Goal: Task Accomplishment & Management: Manage account settings

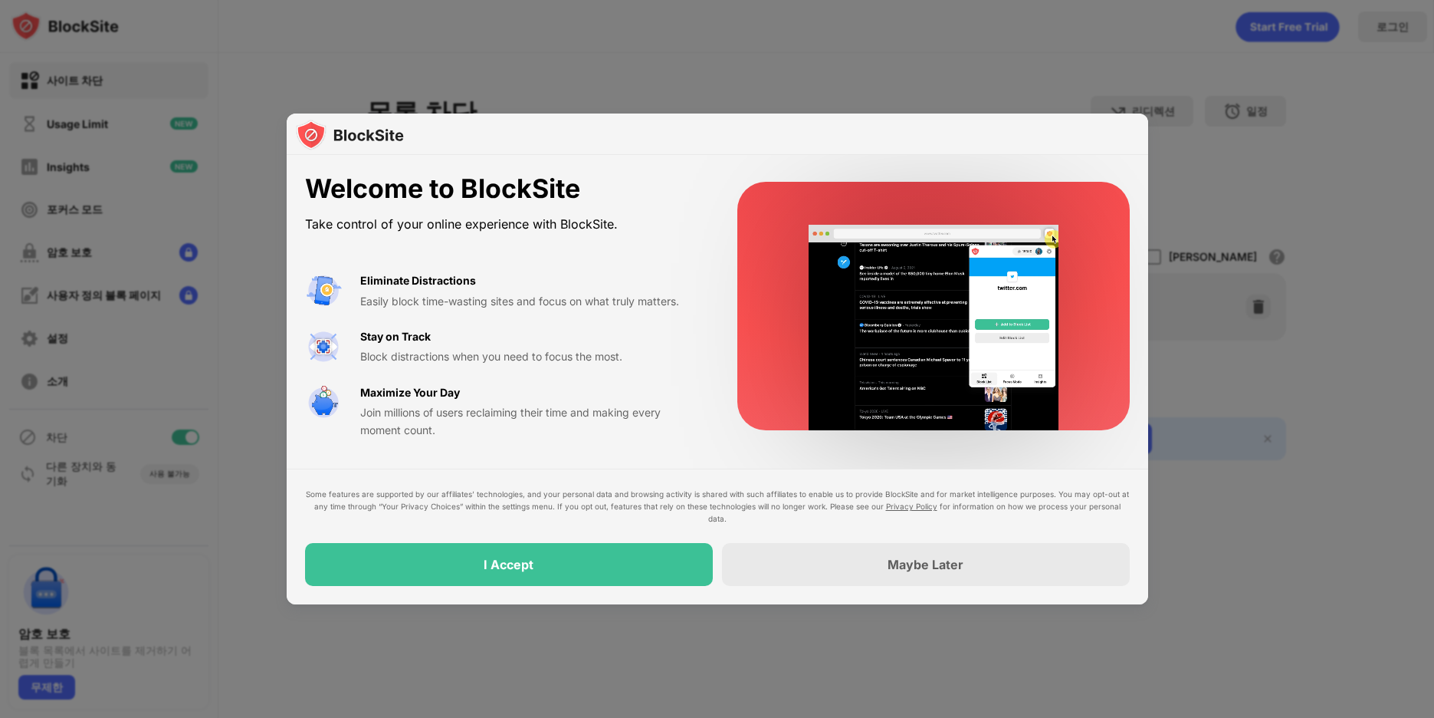
drag, startPoint x: 357, startPoint y: 274, endPoint x: 488, endPoint y: 321, distance: 140.2
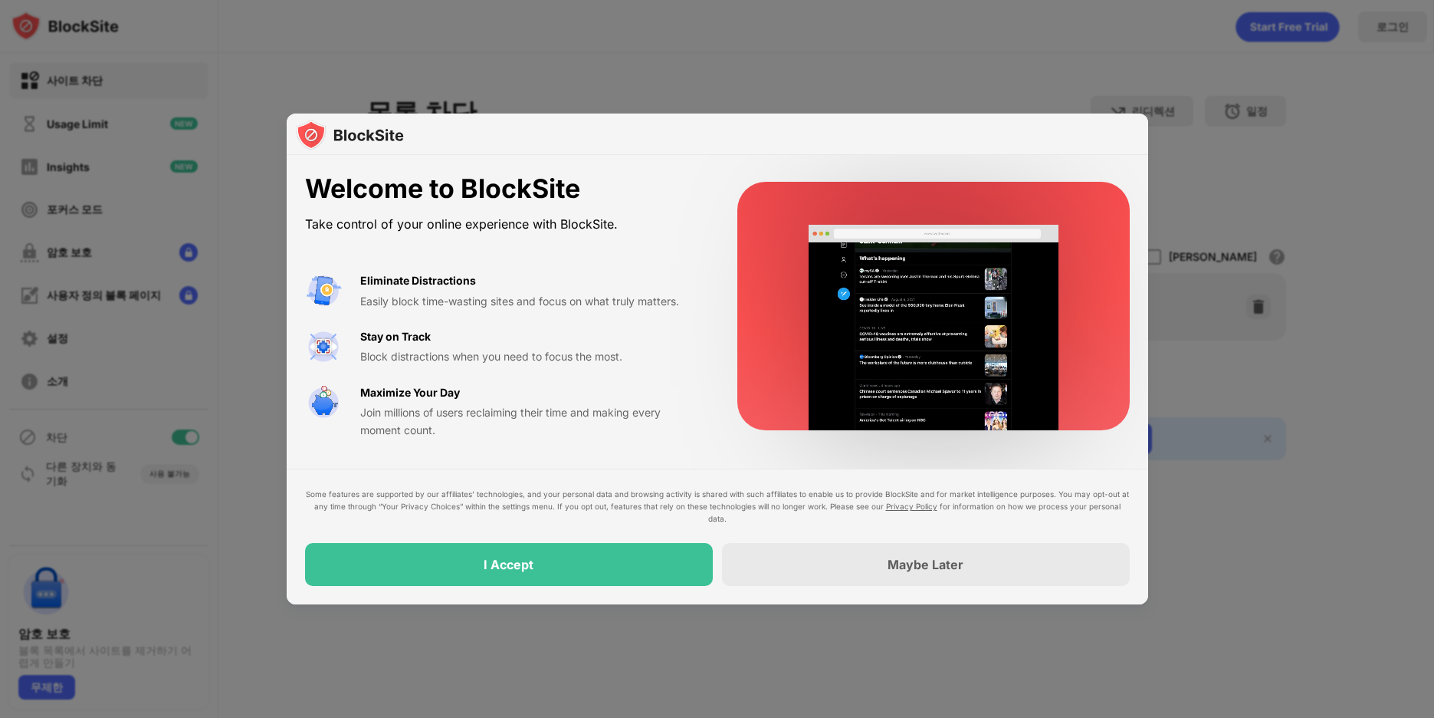
click at [488, 321] on div "Eliminate Distractions Easily block time-wasting sites and focus on what truly …" at bounding box center [503, 355] width 396 height 166
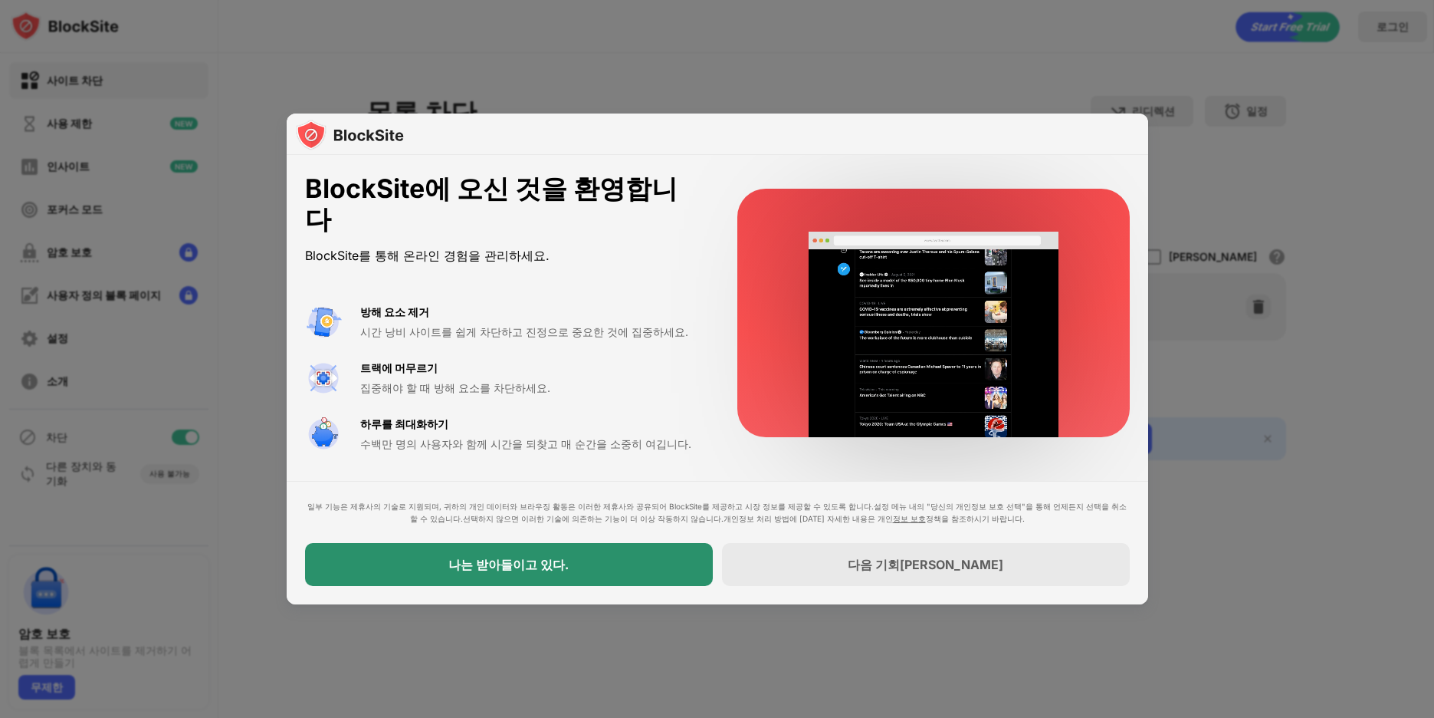
click at [588, 567] on div "나는 받아들이고 있다." at bounding box center [509, 564] width 408 height 43
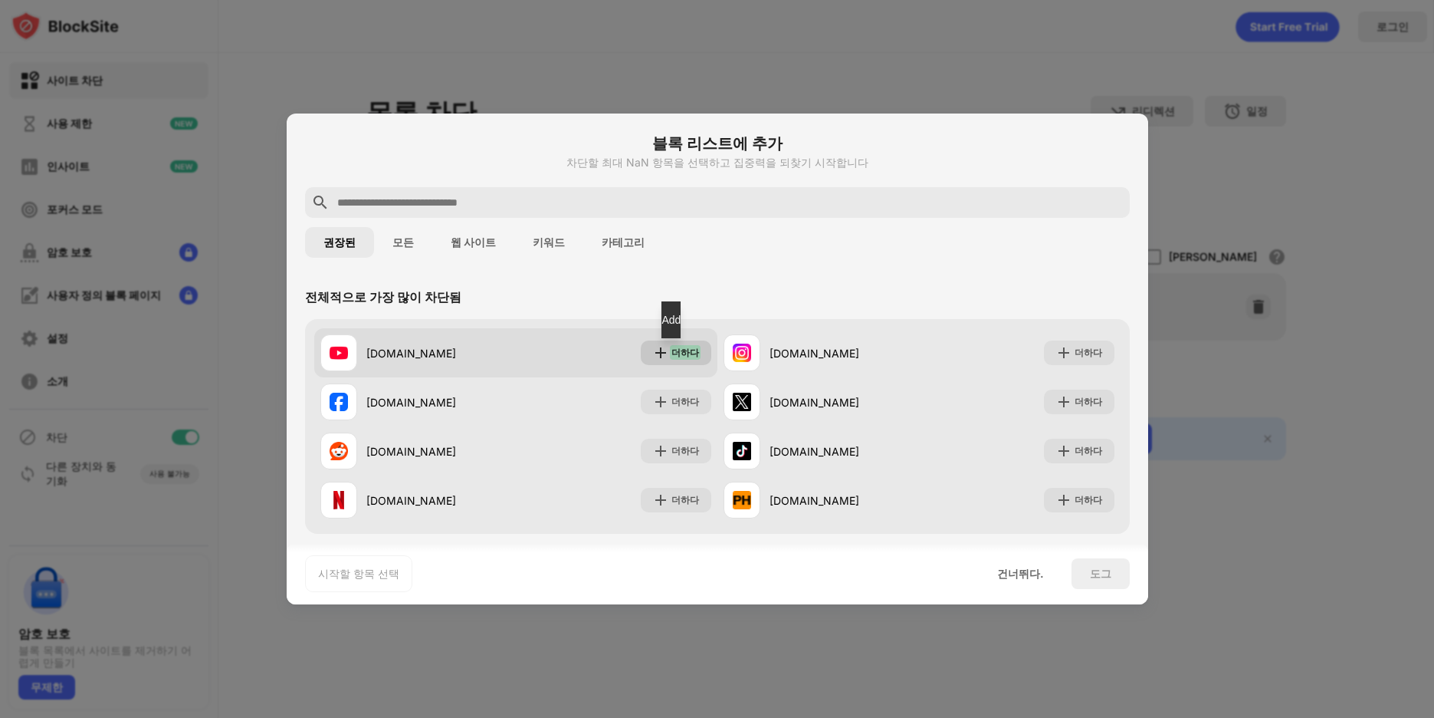
click at [653, 353] on img at bounding box center [660, 352] width 15 height 15
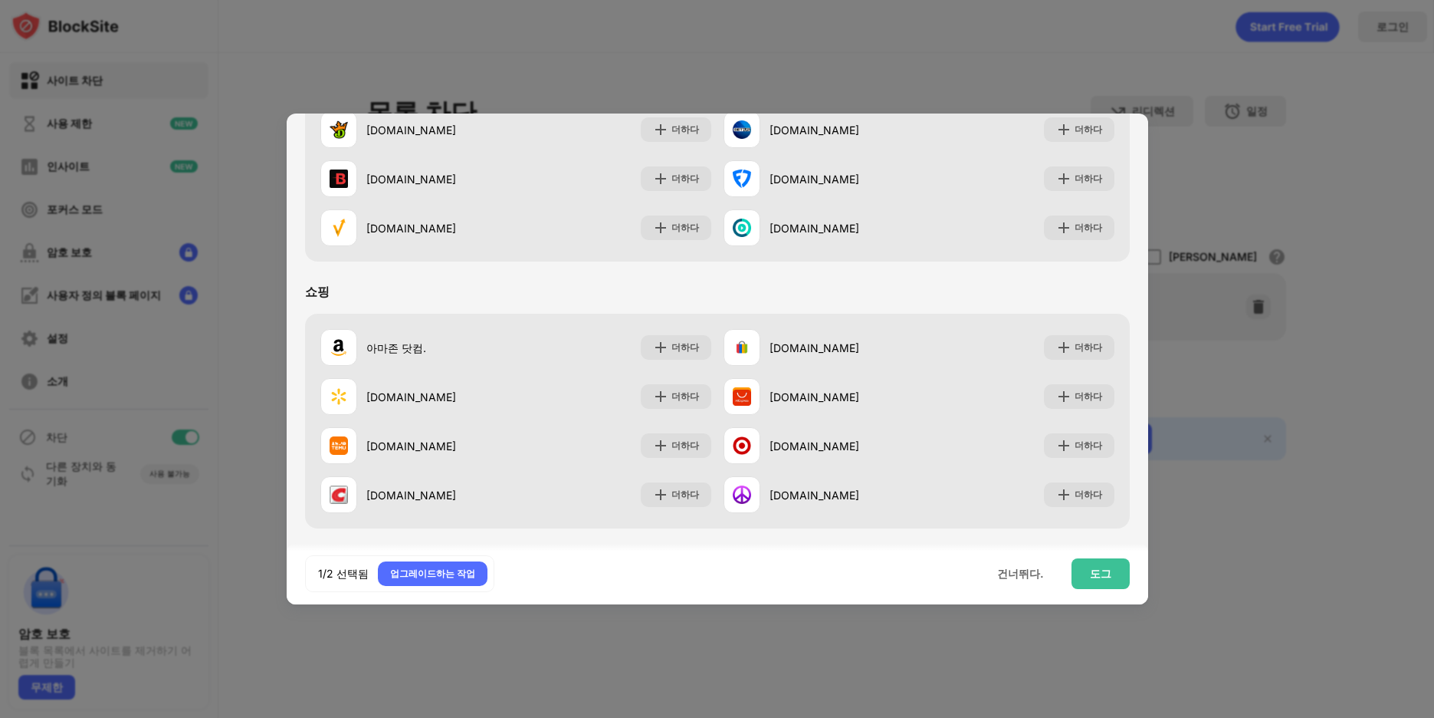
scroll to position [1607, 0]
click at [1089, 574] on div "도그" at bounding box center [1101, 573] width 58 height 31
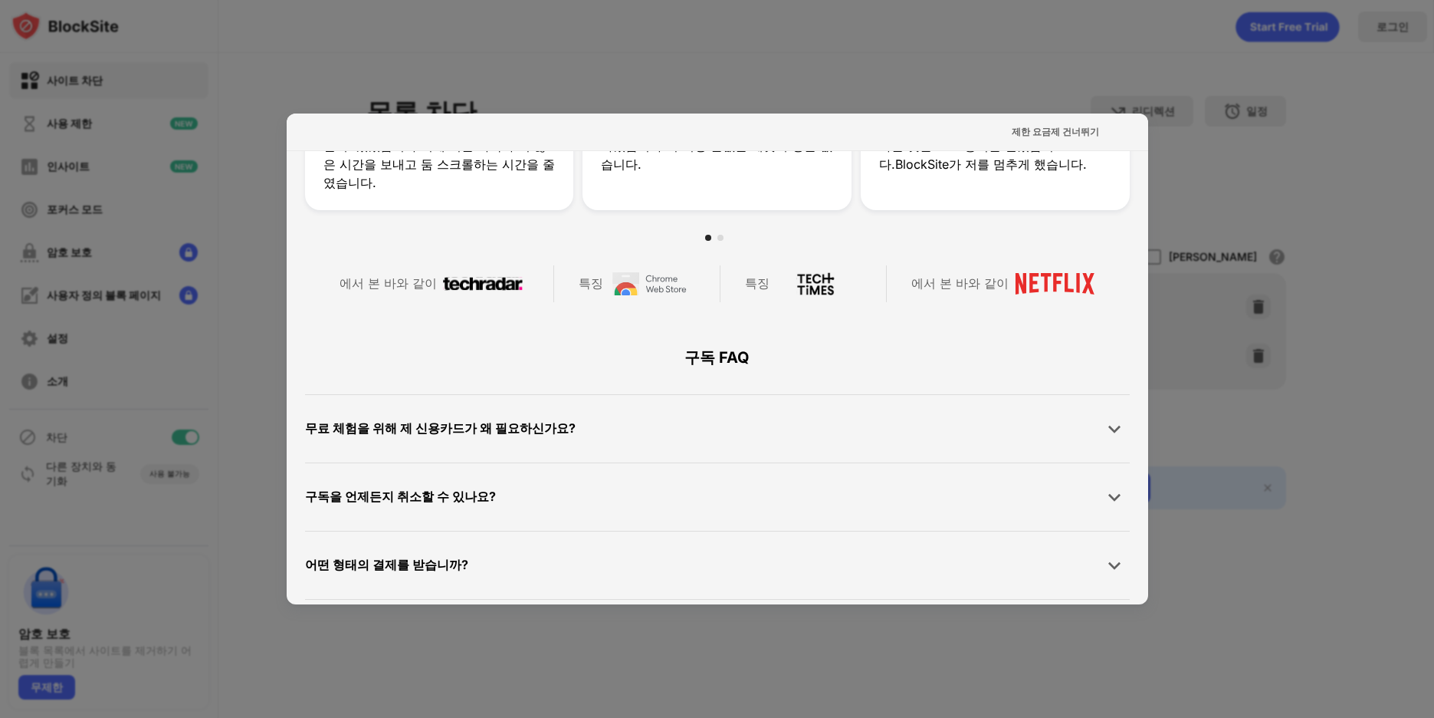
scroll to position [767, 0]
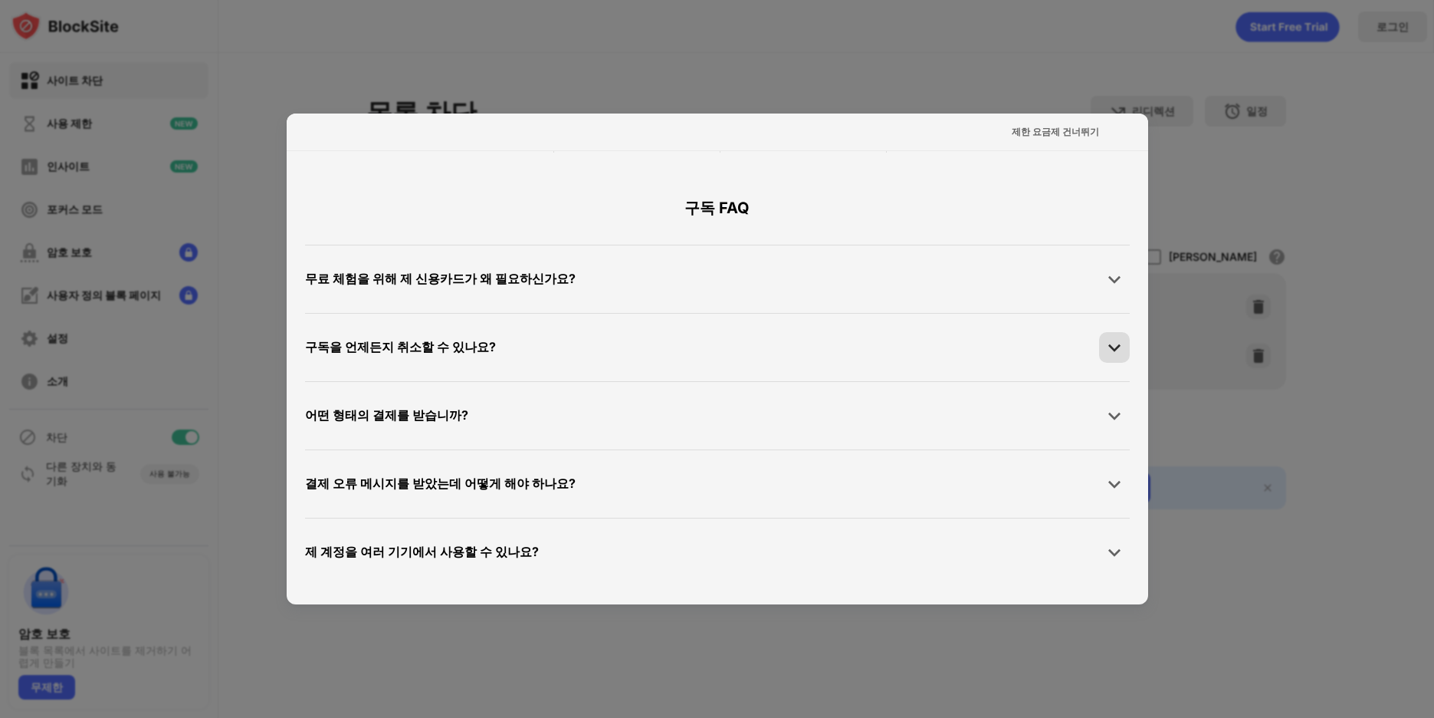
click at [1107, 347] on img at bounding box center [1114, 347] width 15 height 15
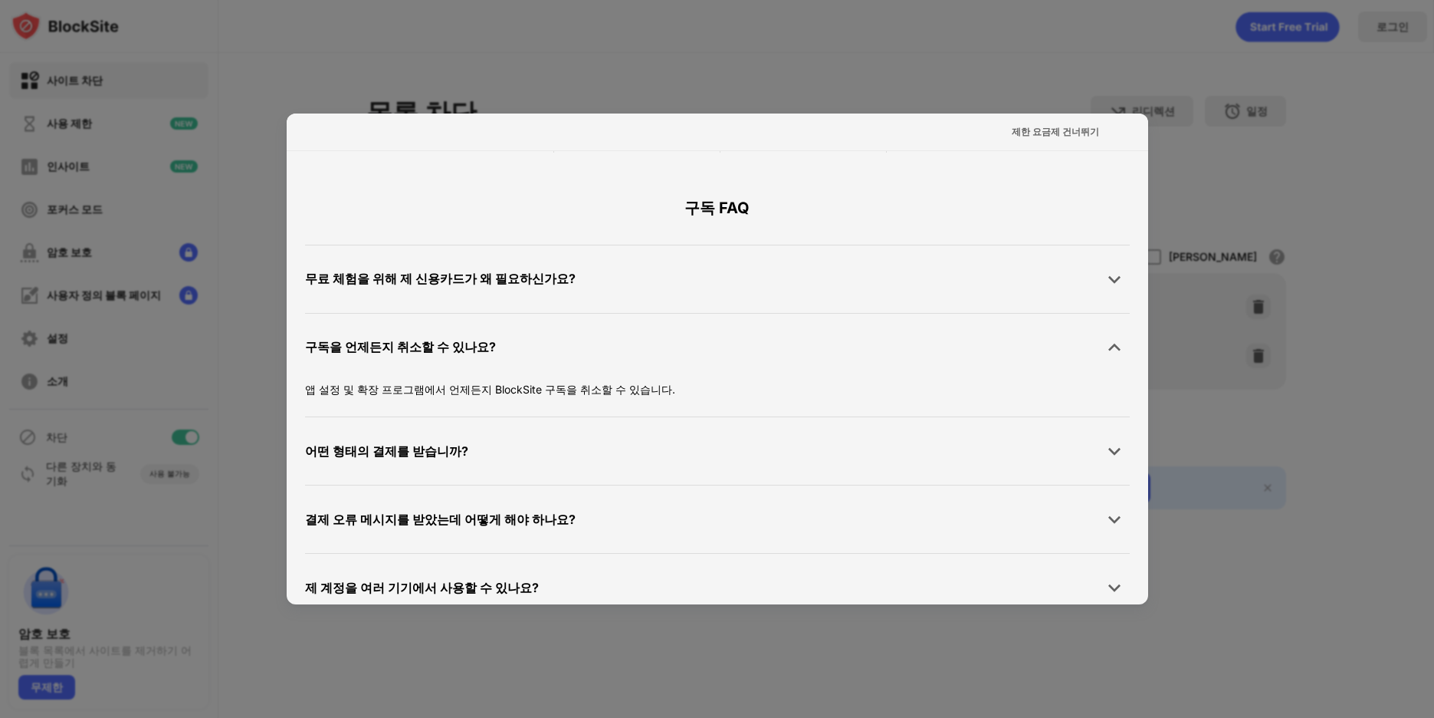
click at [1107, 344] on img at bounding box center [1114, 347] width 15 height 15
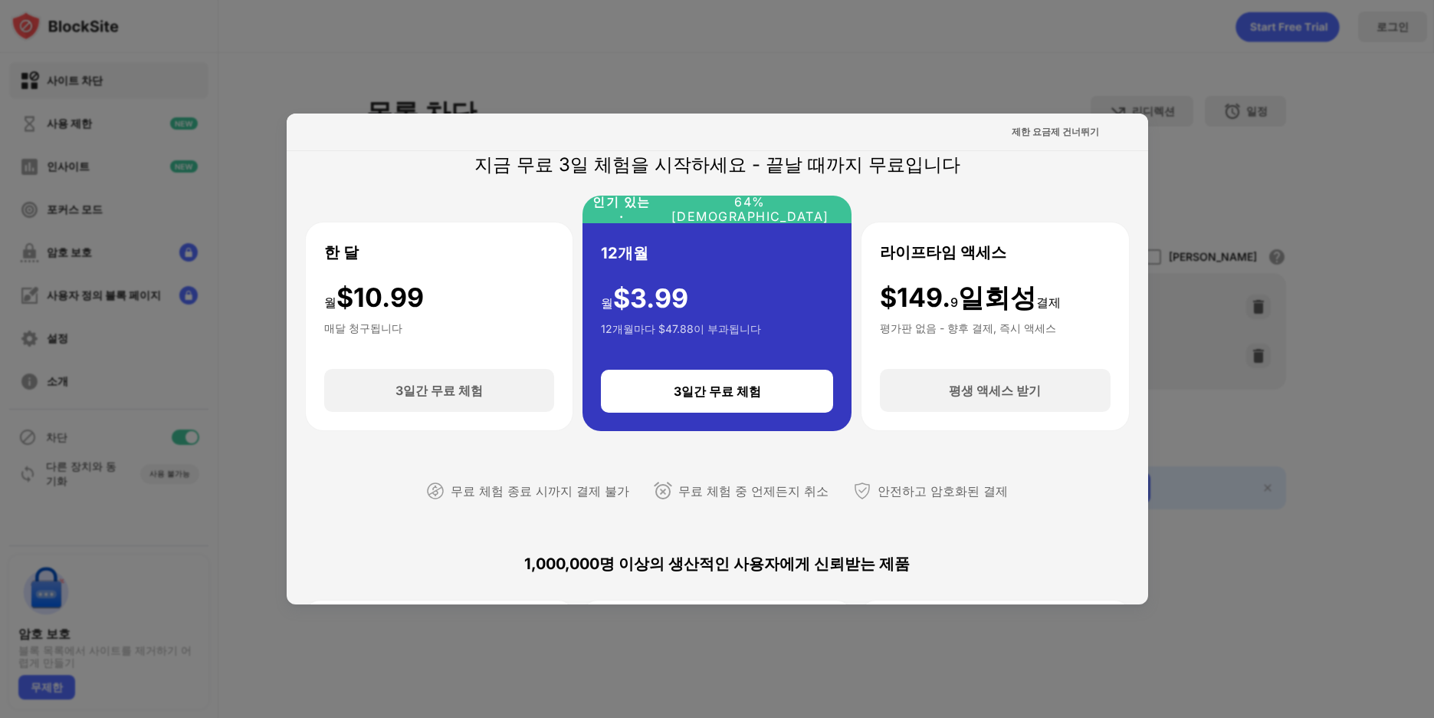
scroll to position [0, 0]
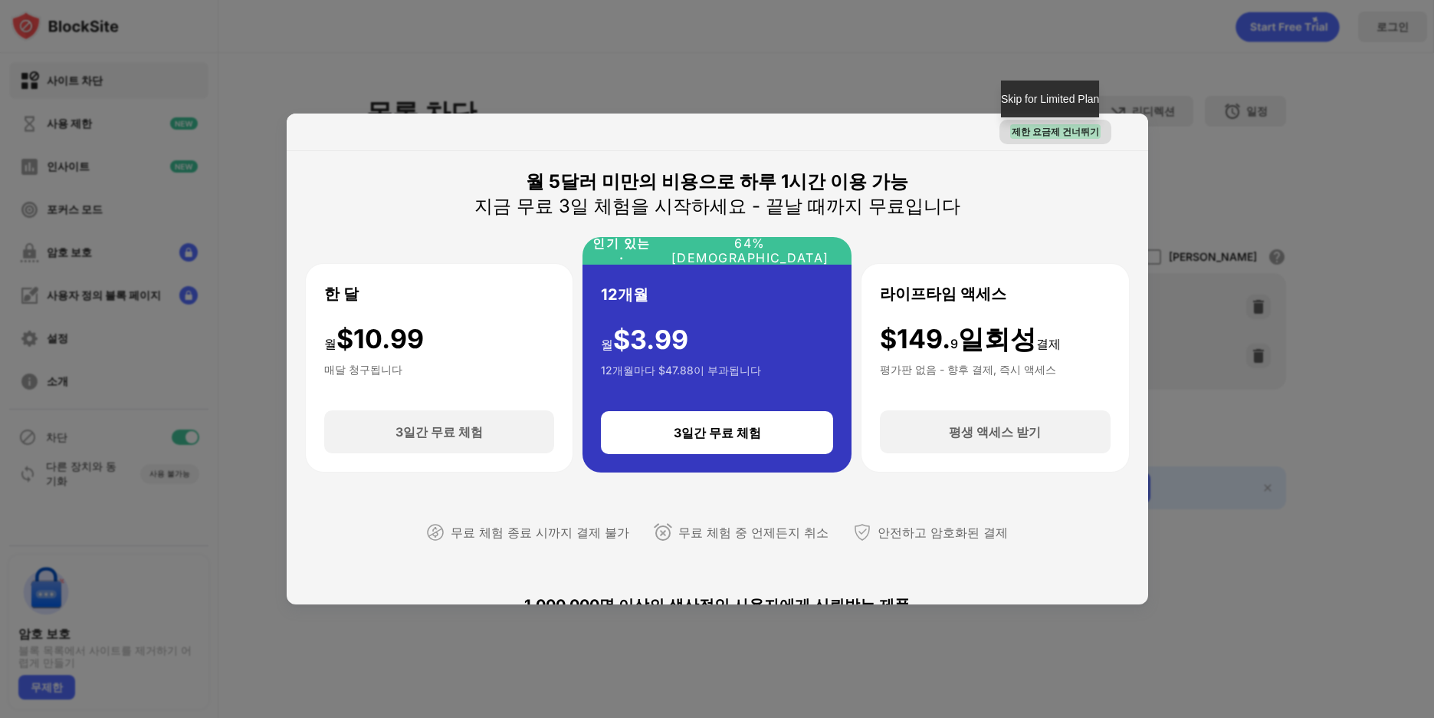
click at [1052, 133] on font "제한 요금제 건너뛰기" at bounding box center [1055, 132] width 87 height 12
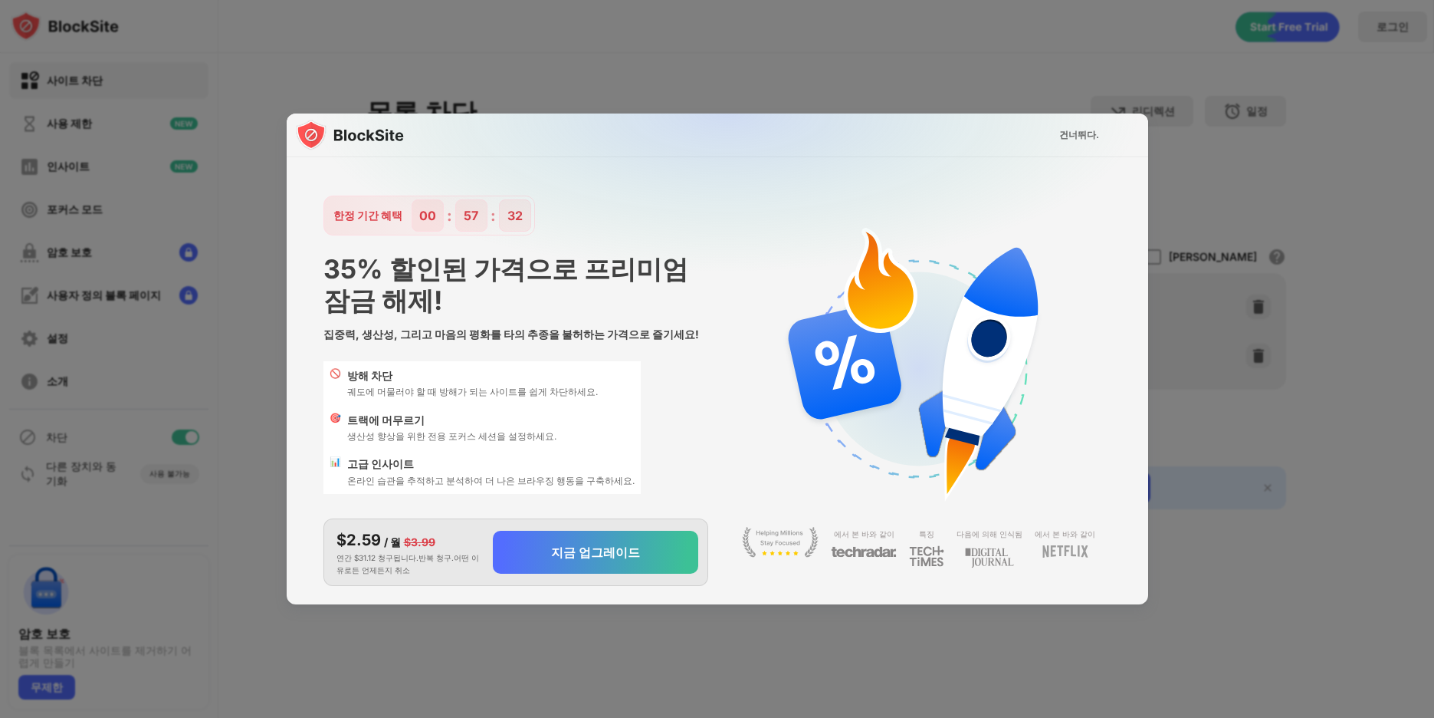
scroll to position [37, 0]
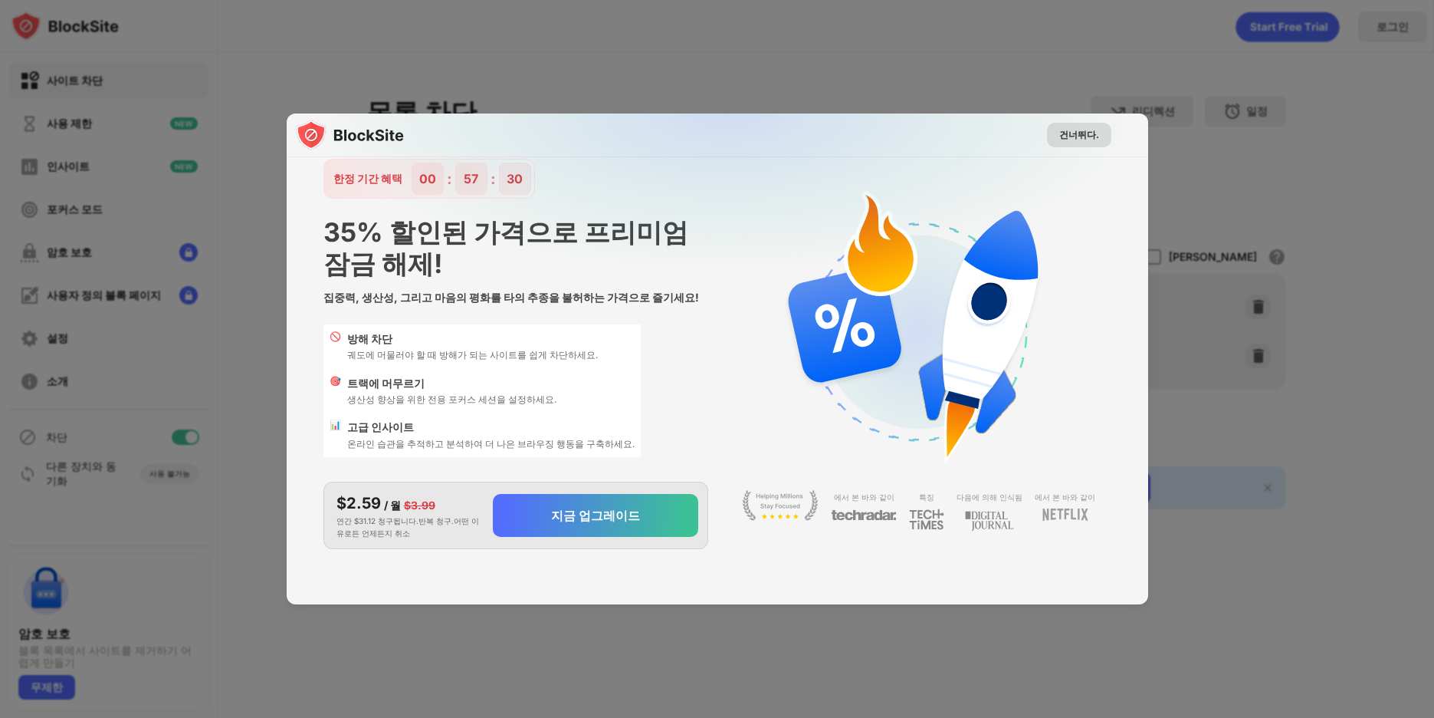
click at [1060, 140] on div "건너뛰다." at bounding box center [1080, 134] width 40 height 15
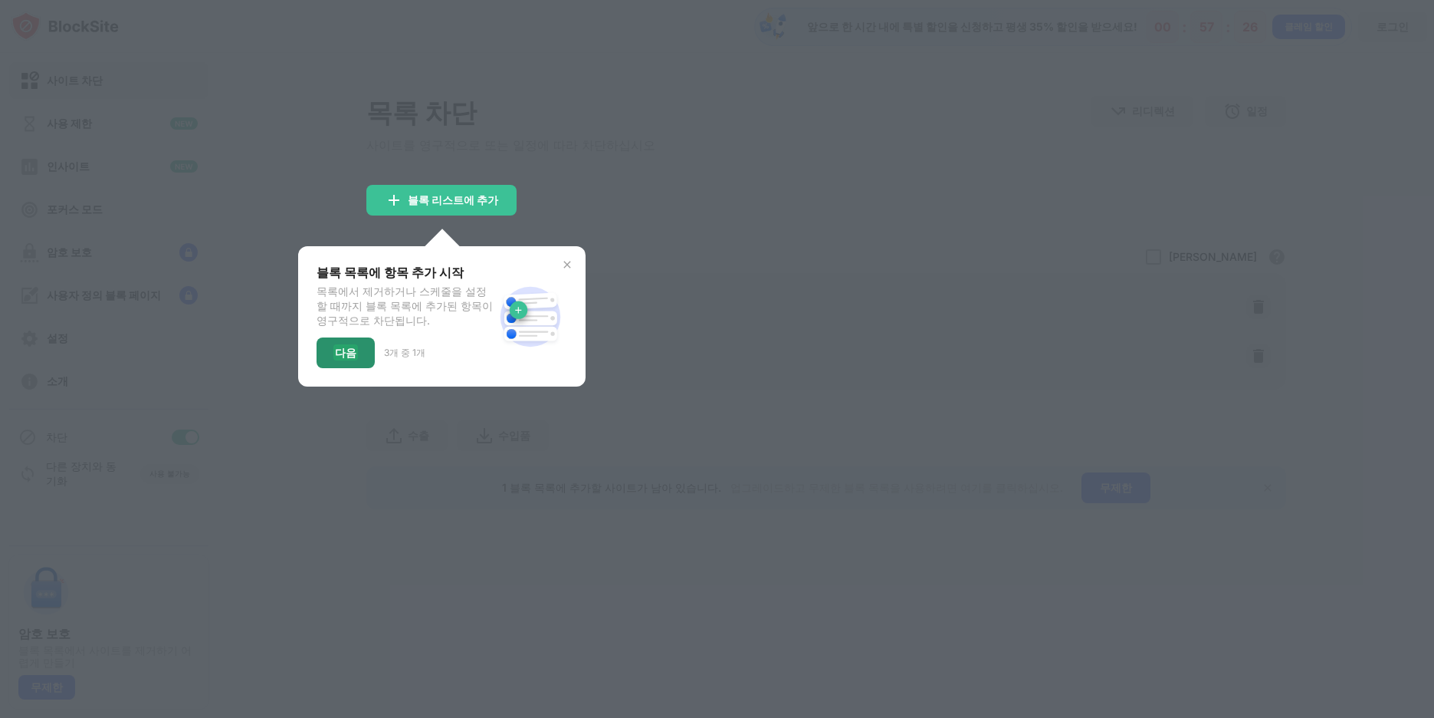
click at [337, 359] on font "다음" at bounding box center [345, 352] width 21 height 13
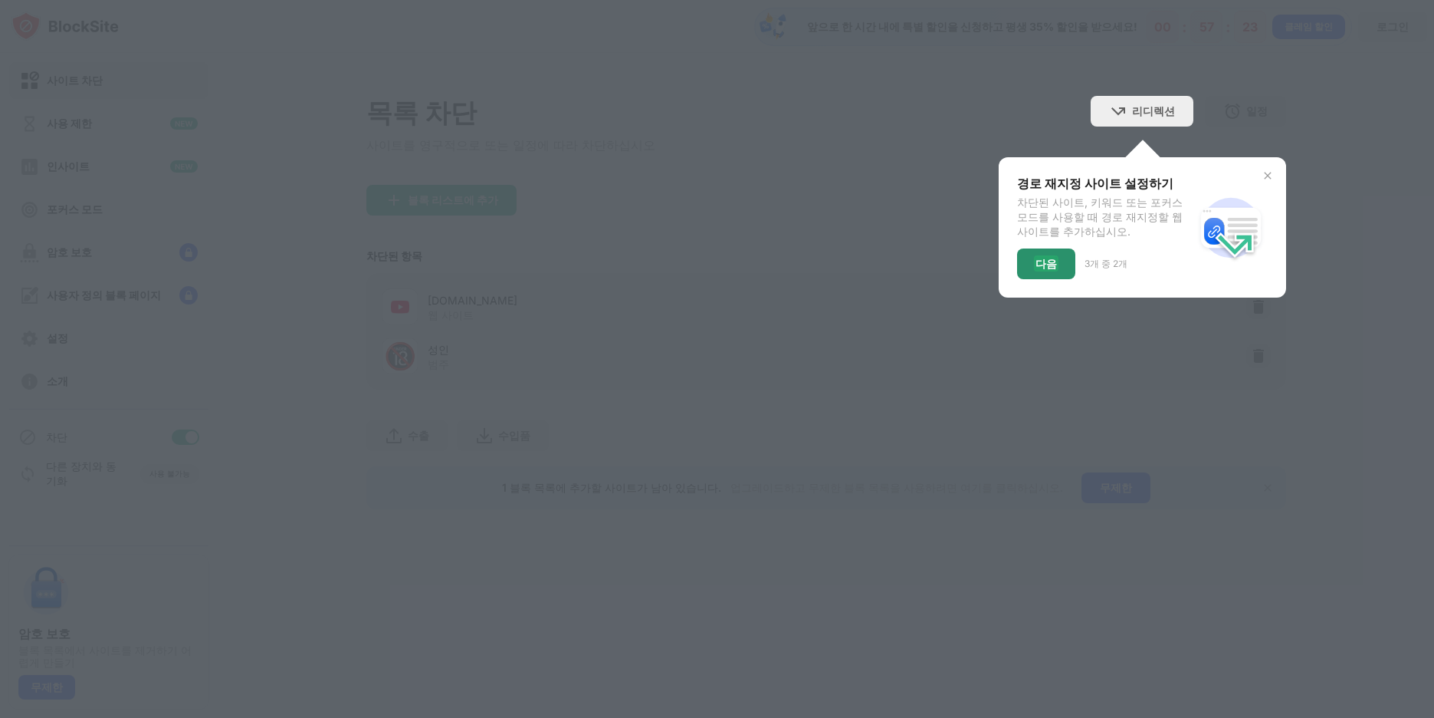
click at [1047, 270] on font "다음" at bounding box center [1046, 263] width 21 height 13
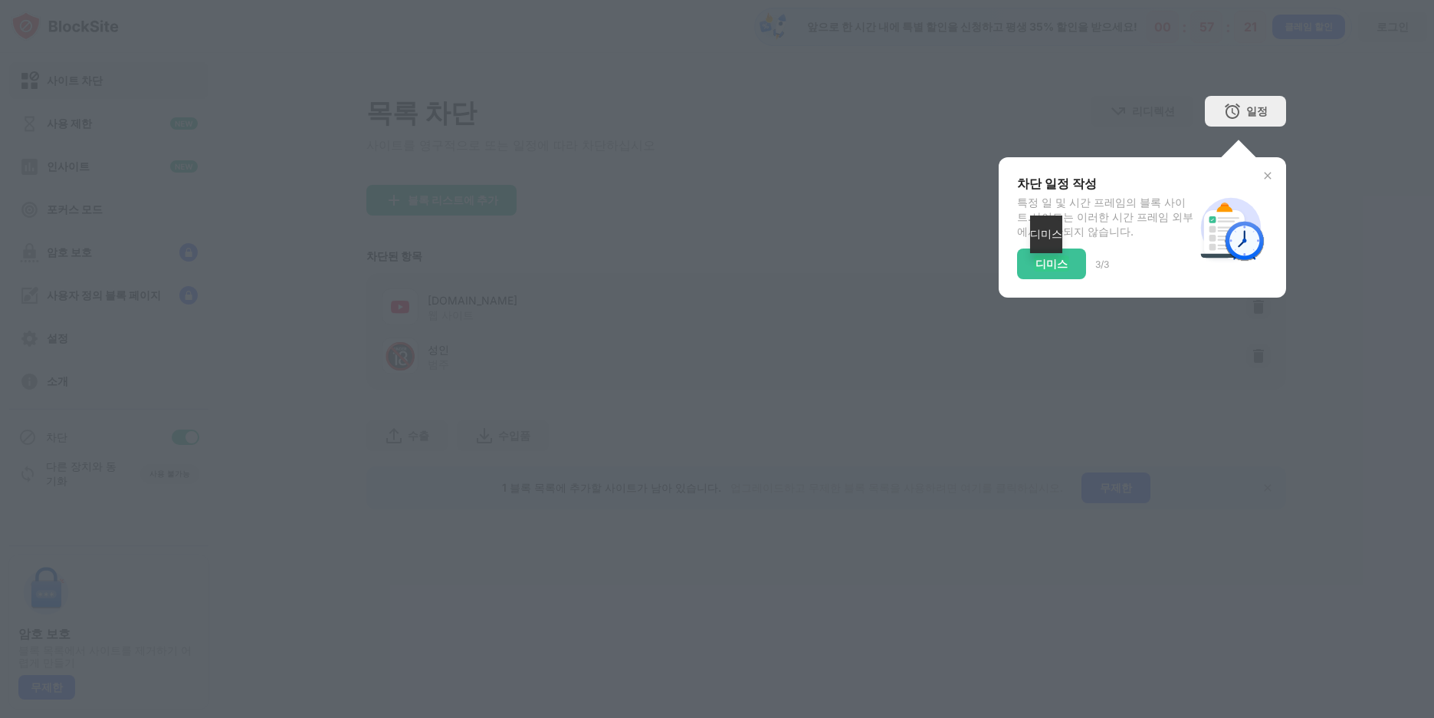
click at [1046, 274] on div "목록 차단 사이트를 영구적으로 또는 일정에 따라 차단하십시오 리디렉션 웹 사이트 리디렉션을 설정하려면 클릭하십시오 일정 블록 목록이 활성화될 …" at bounding box center [826, 302] width 920 height 413
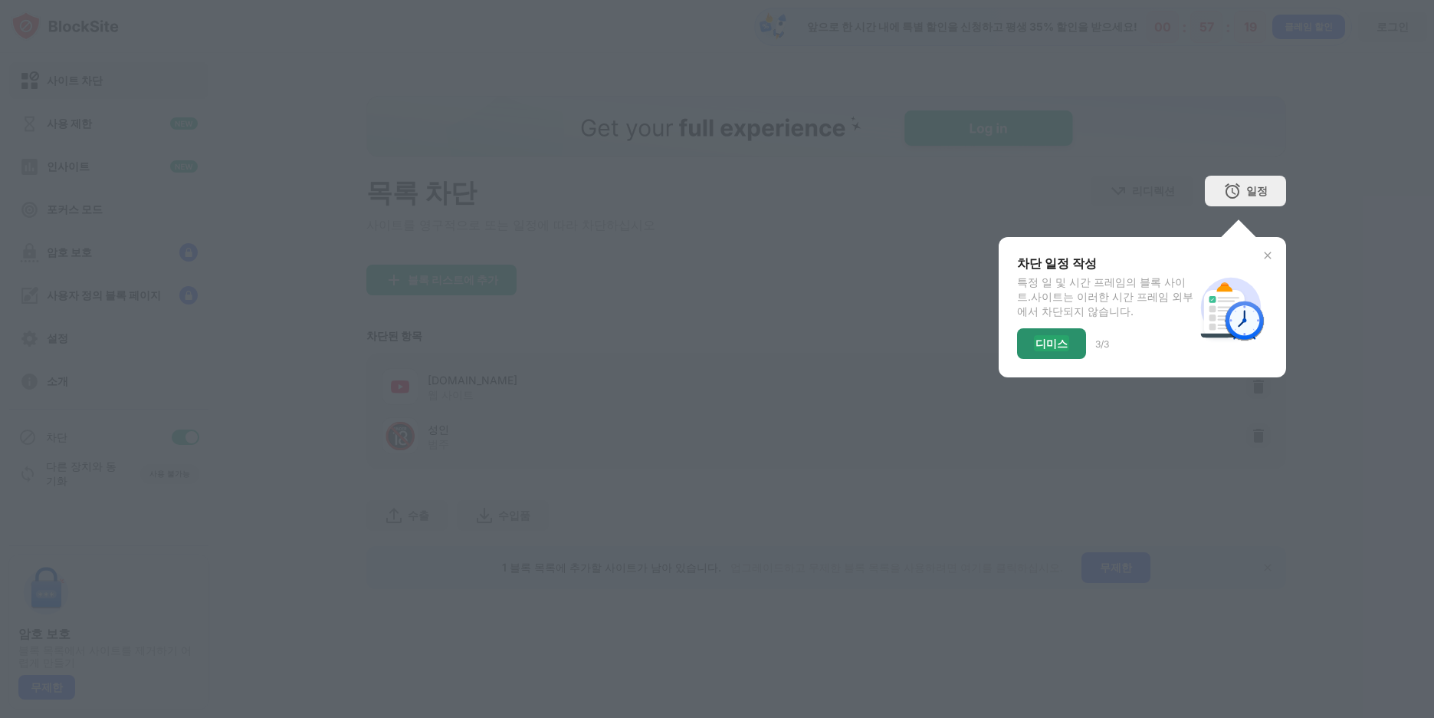
click at [1059, 346] on font "디미스" at bounding box center [1052, 343] width 32 height 13
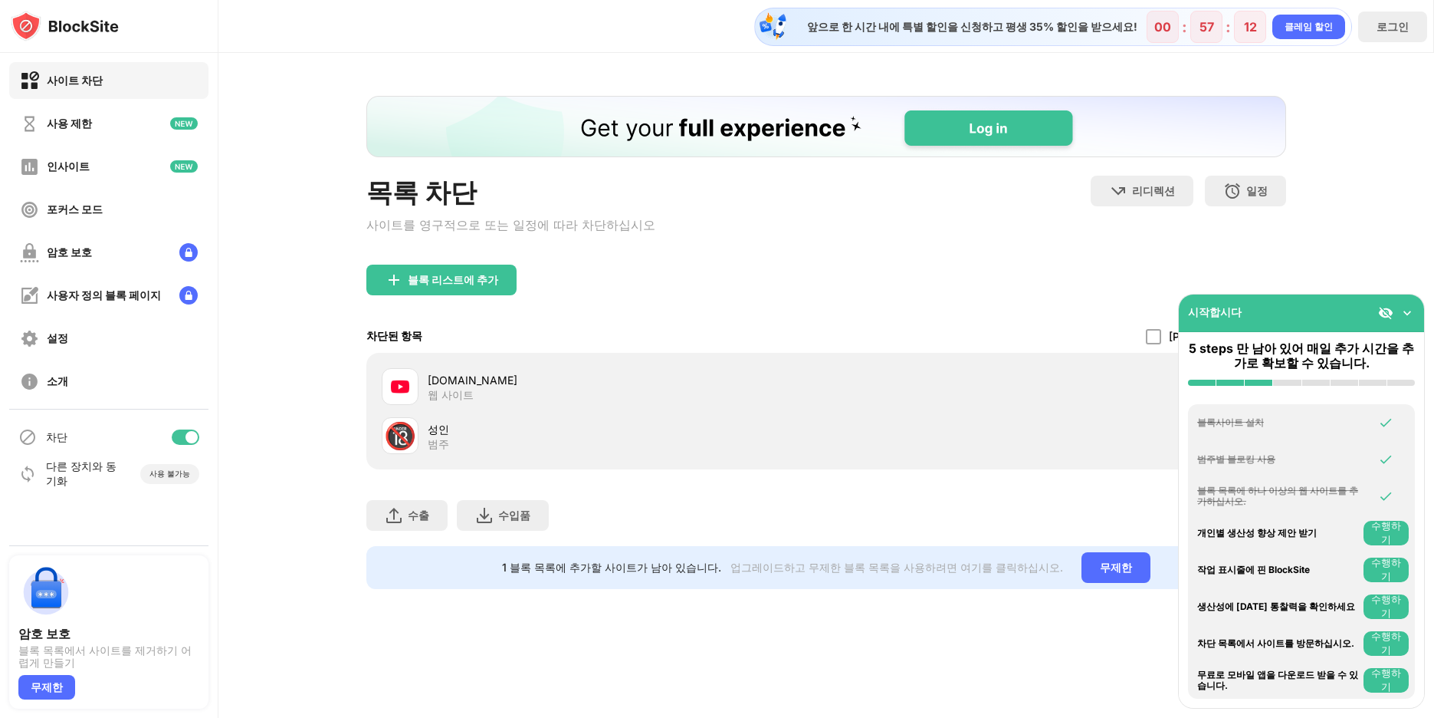
click at [1408, 263] on div "목록 차단 사이트를 영구적으로 또는 일정에 따라 차단하십시오 리디렉션 웹 사이트 리디렉션을 설정하려면 클릭하십시오 일정 블록 목록이 활성화될 …" at bounding box center [827, 342] width 1216 height 579
click at [1408, 311] on img at bounding box center [1407, 312] width 15 height 15
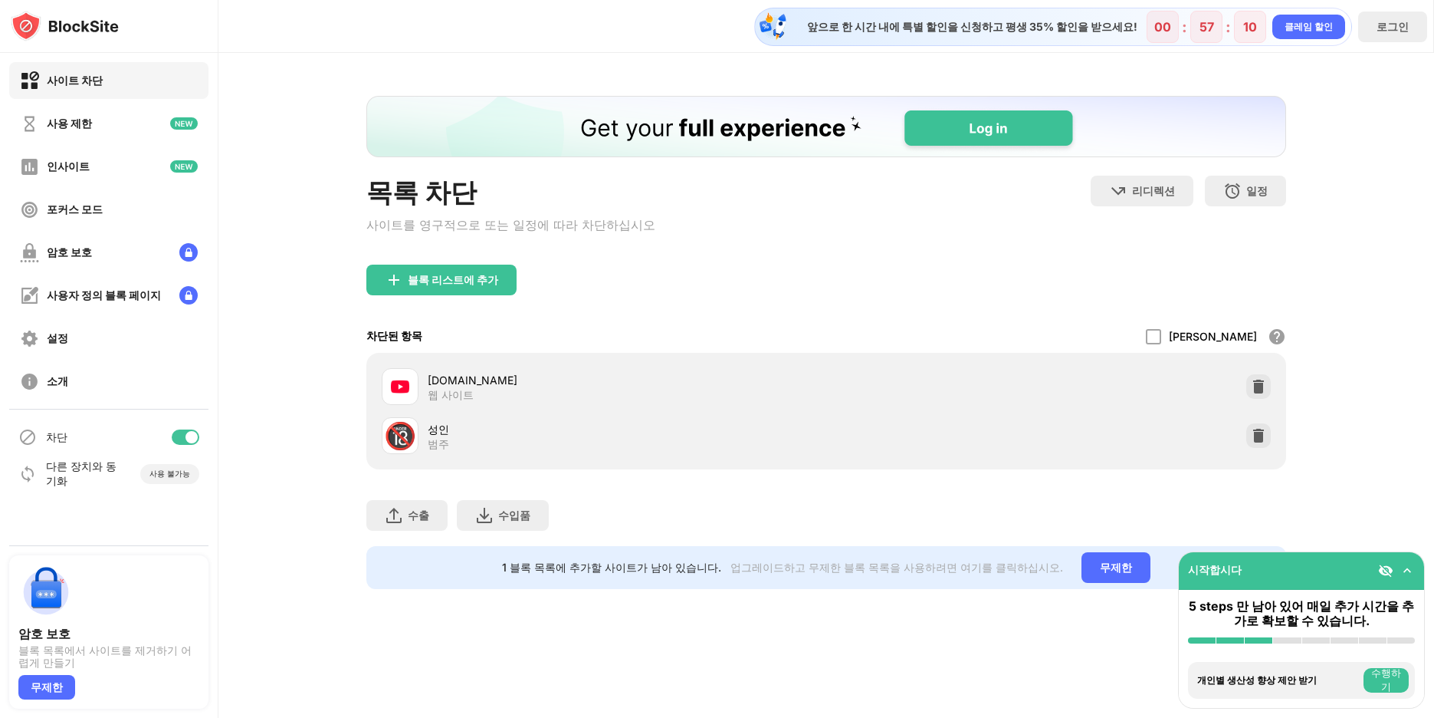
click at [1362, 309] on div "목록 차단 사이트를 영구적으로 또는 일정에 따라 차단하십시오 리디렉션 웹 사이트 리디렉션을 설정하려면 클릭하십시오 일정 블록 목록이 활성화될 …" at bounding box center [827, 342] width 1216 height 579
click at [1402, 433] on div "목록 차단 사이트를 영구적으로 또는 일정에 따라 차단하십시오 리디렉션 웹 사이트 리디렉션을 설정하려면 클릭하십시오 일정 블록 목록이 활성화될 …" at bounding box center [827, 342] width 1216 height 579
click at [992, 241] on div "목록 차단 사이트를 영구적으로 또는 일정에 따라 차단하십시오 리디렉션 웹 사이트 리디렉션을 설정하려면 클릭하십시오 일정 블록 목록이 활성화될 …" at bounding box center [826, 220] width 920 height 89
click at [91, 28] on img at bounding box center [65, 26] width 108 height 31
click at [45, 21] on img at bounding box center [65, 26] width 108 height 31
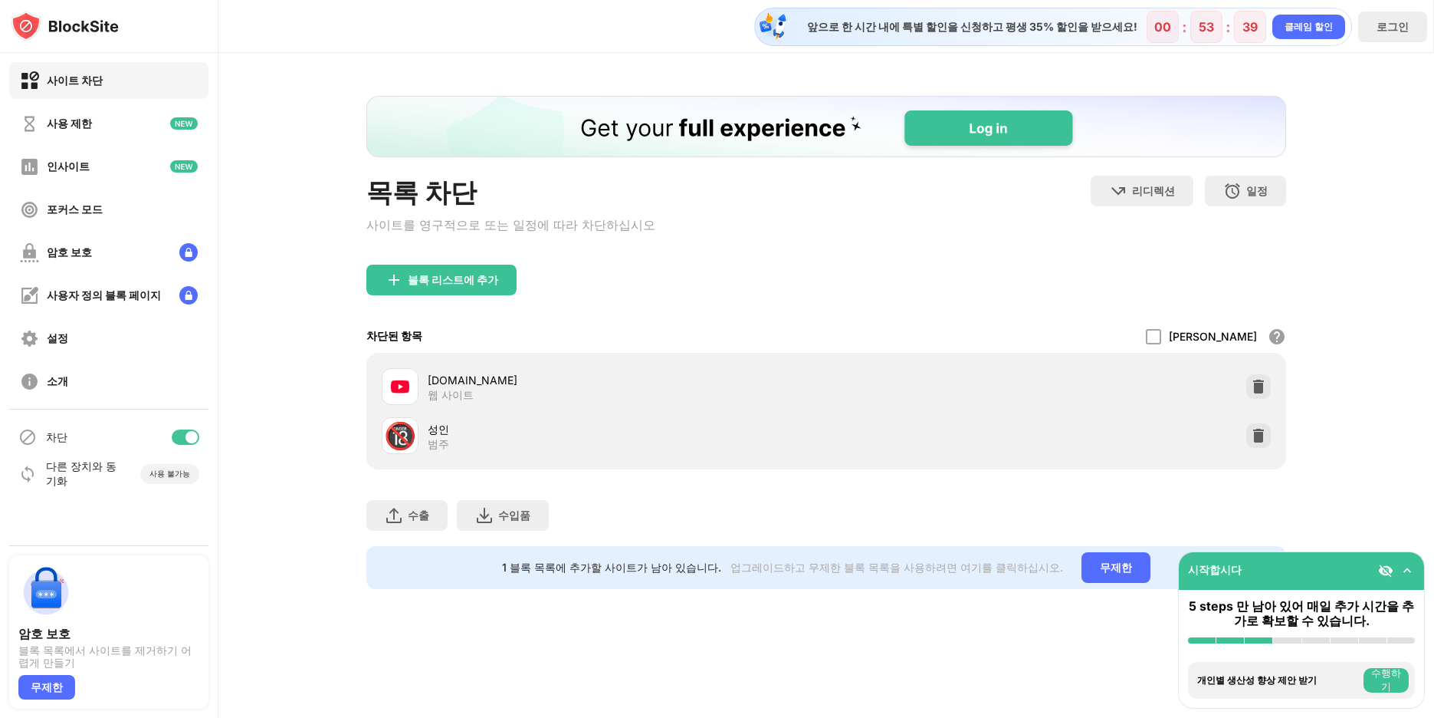
click at [24, 21] on img at bounding box center [65, 26] width 108 height 31
click at [90, 123] on div "사용 제한" at bounding box center [108, 123] width 199 height 37
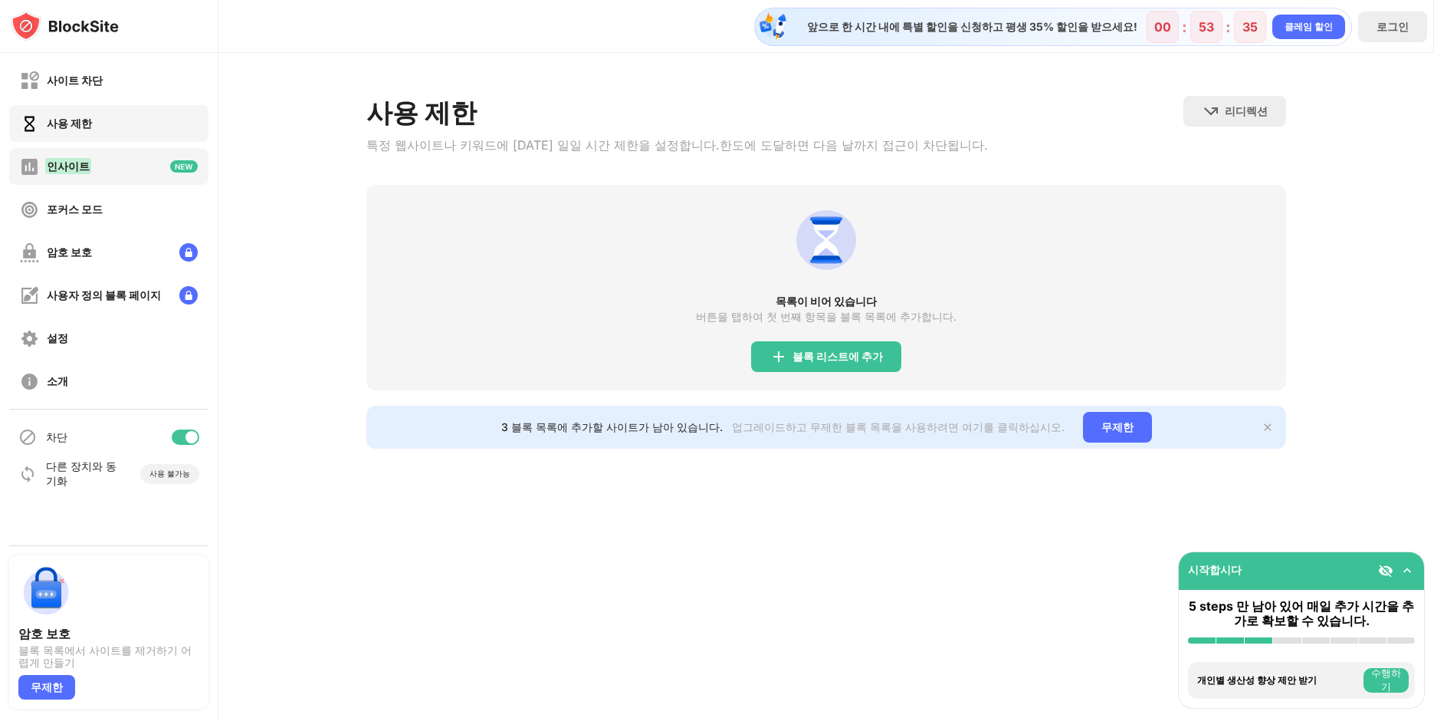
click at [57, 165] on font "인사이트" at bounding box center [68, 165] width 43 height 13
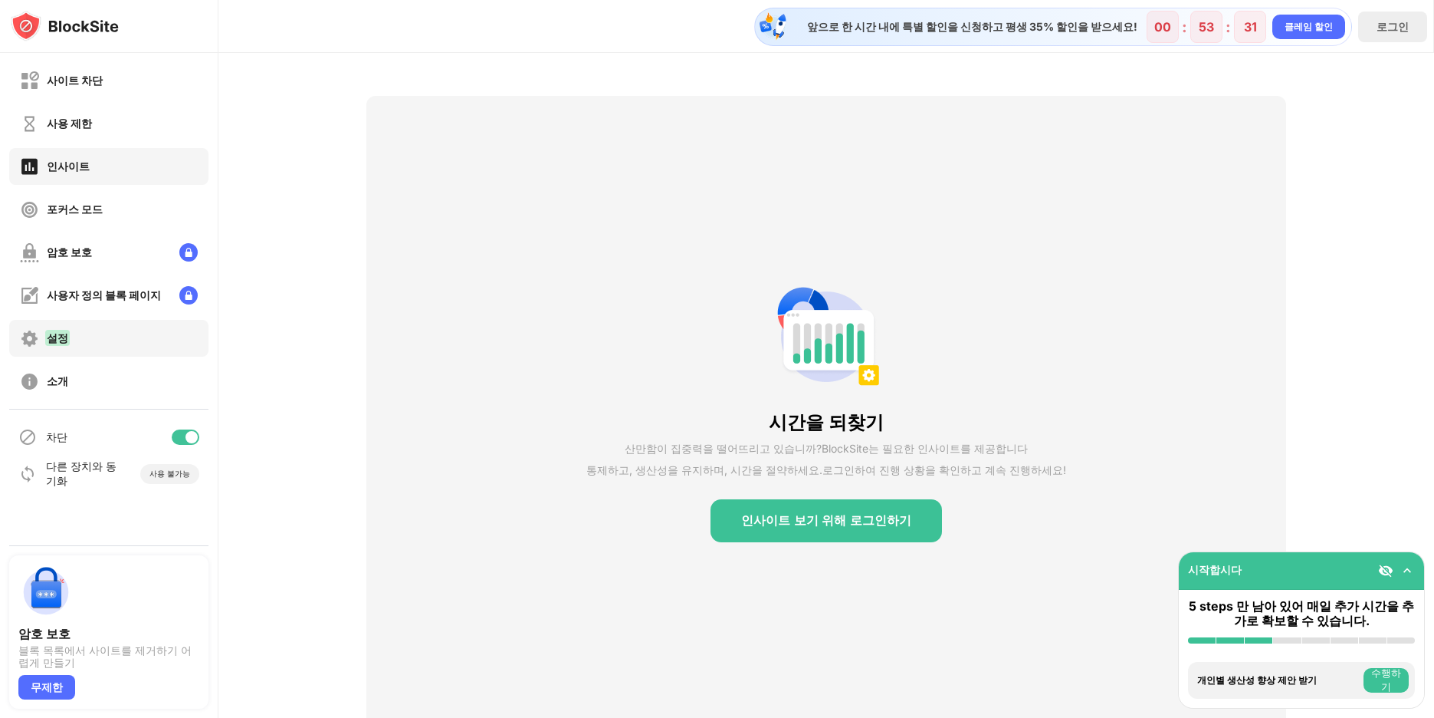
click at [64, 343] on font "설정" at bounding box center [57, 337] width 21 height 13
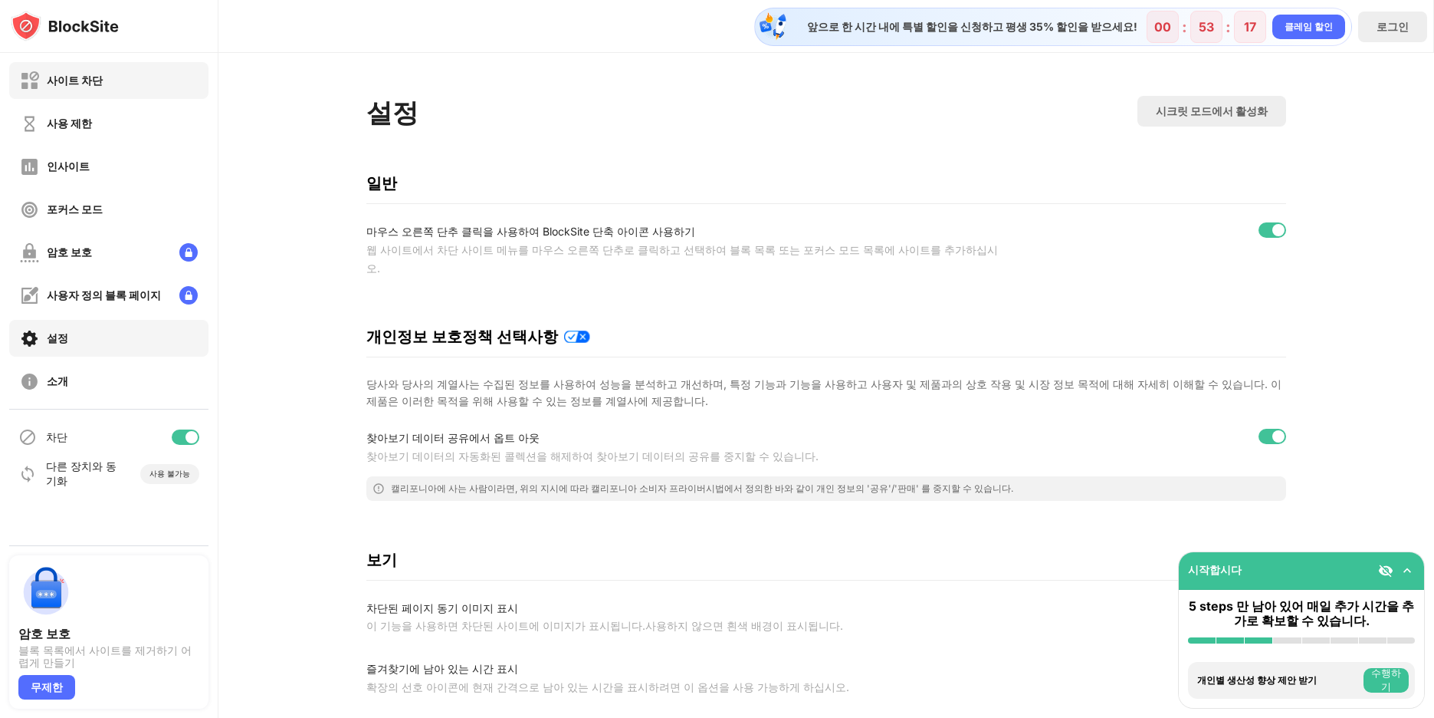
click at [59, 81] on font "사이트 차단" at bounding box center [75, 80] width 56 height 13
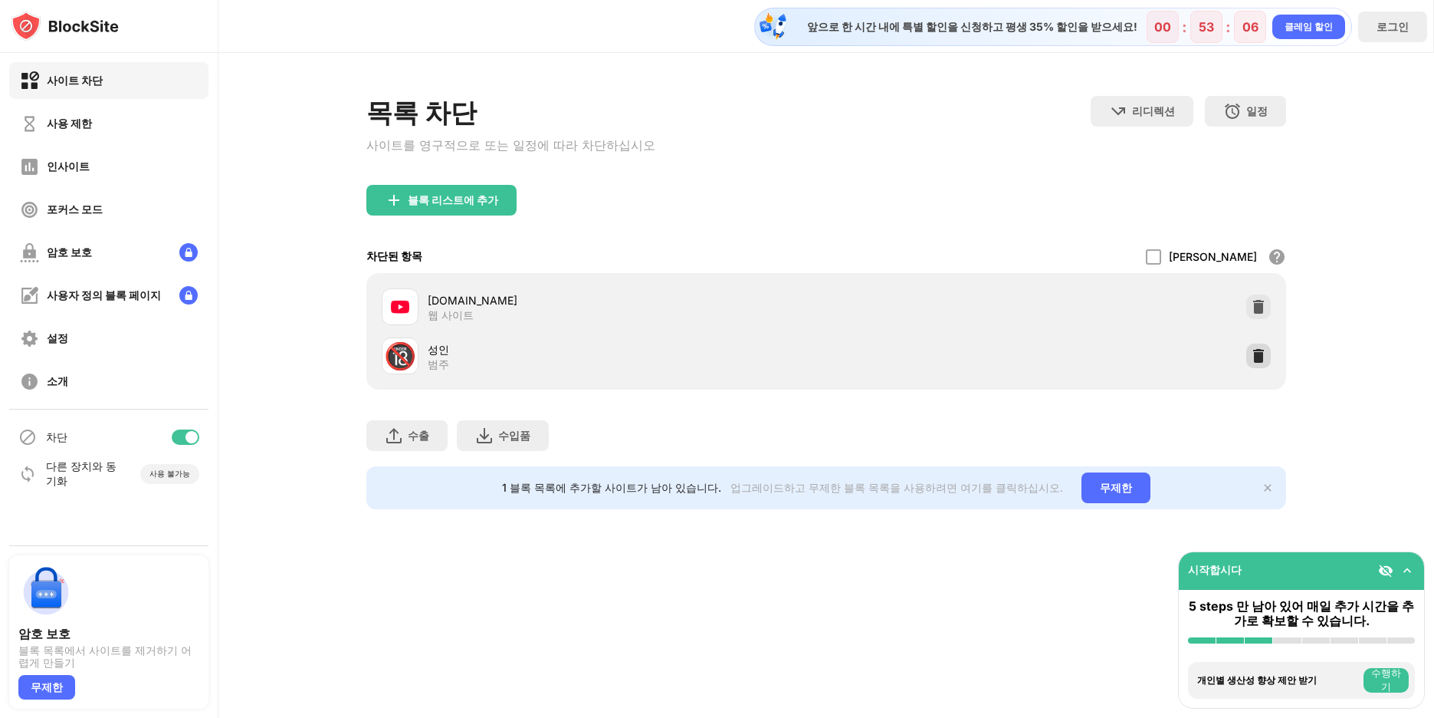
click at [1260, 357] on img at bounding box center [1258, 355] width 15 height 15
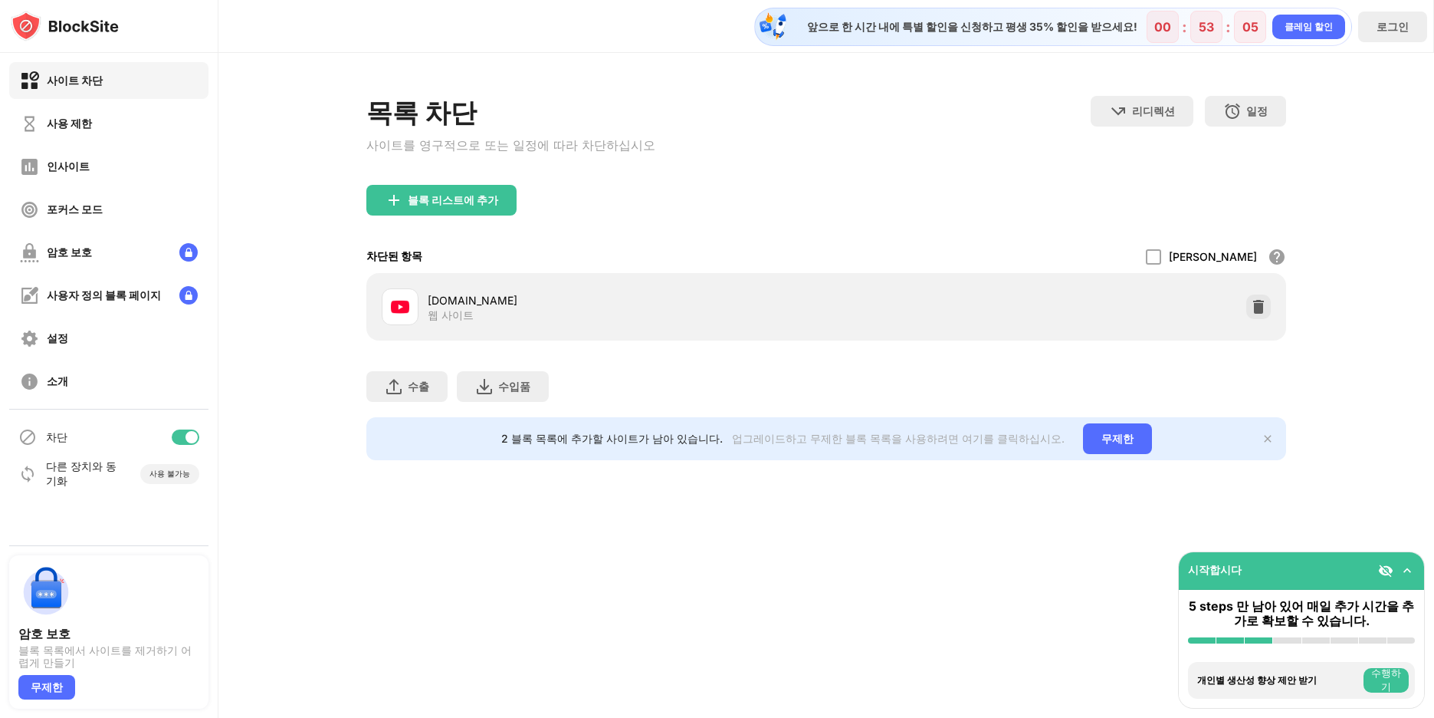
click at [1306, 372] on div "목록 차단 사이트를 영구적으로 또는 일정에 따라 차단하십시오 리디렉션 웹 사이트 리디렉션을 설정하려면 클릭하십시오 일정 블록 목록이 활성화될 …" at bounding box center [827, 278] width 1216 height 450
click at [1272, 437] on img at bounding box center [1268, 438] width 12 height 12
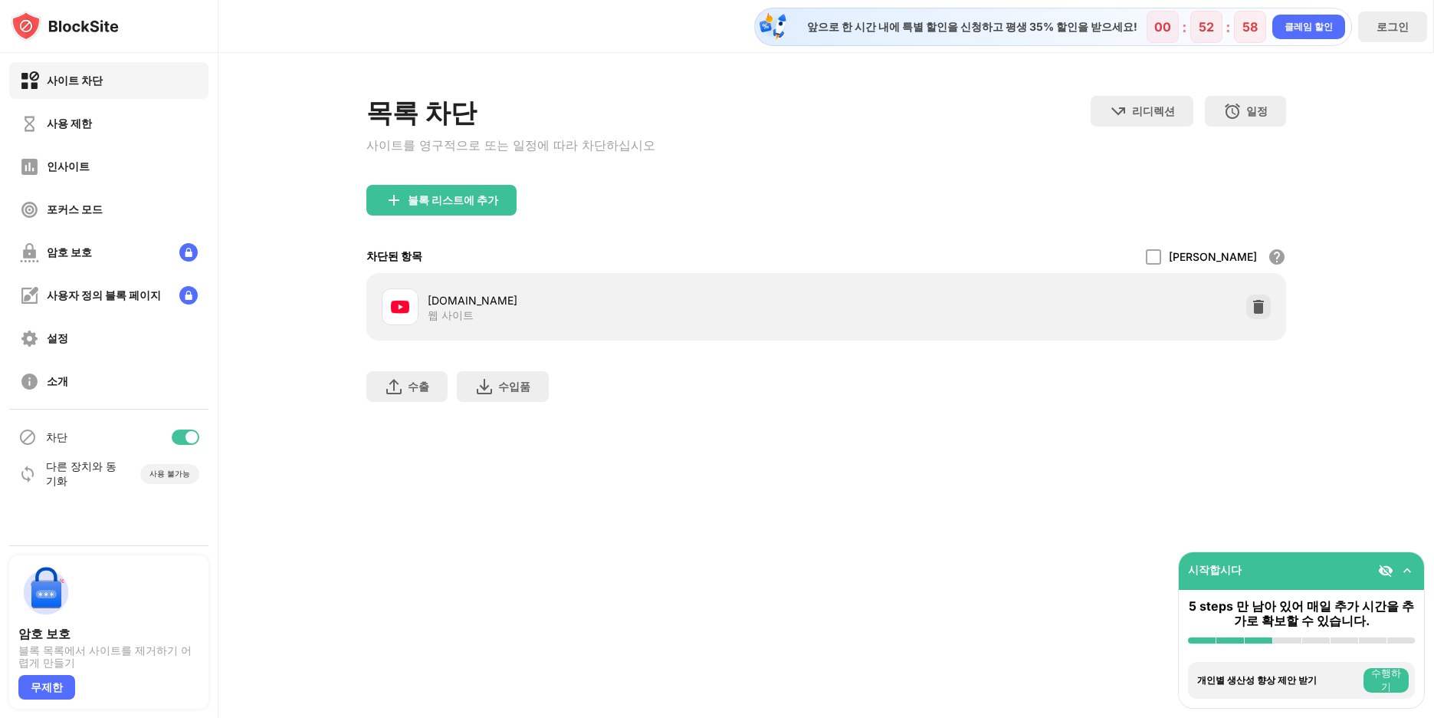
click at [1109, 399] on div "수출 파일 내보내기 (웹 사이트 항목에만 해당) 수입품 파일 가져오기 (웹 사이트 항목에만 해당)" at bounding box center [826, 378] width 920 height 77
click at [683, 185] on div "목록 차단 사이트를 영구적으로 또는 일정에 따라 차단하십시오 리디렉션 웹 사이트 리디렉션을 설정하려면 클릭하십시오 일정 블록 목록이 활성화될 …" at bounding box center [826, 140] width 920 height 89
click at [1056, 25] on font "앞으로 한 시간 내에 특별 할인을 신청하고 평생 35% 할인을 받으세요!" at bounding box center [972, 27] width 330 height 14
click at [976, 23] on font "앞으로 한 시간 내에 특별 할인을 신청하고 평생 35% 할인을 받으세요!" at bounding box center [972, 27] width 330 height 14
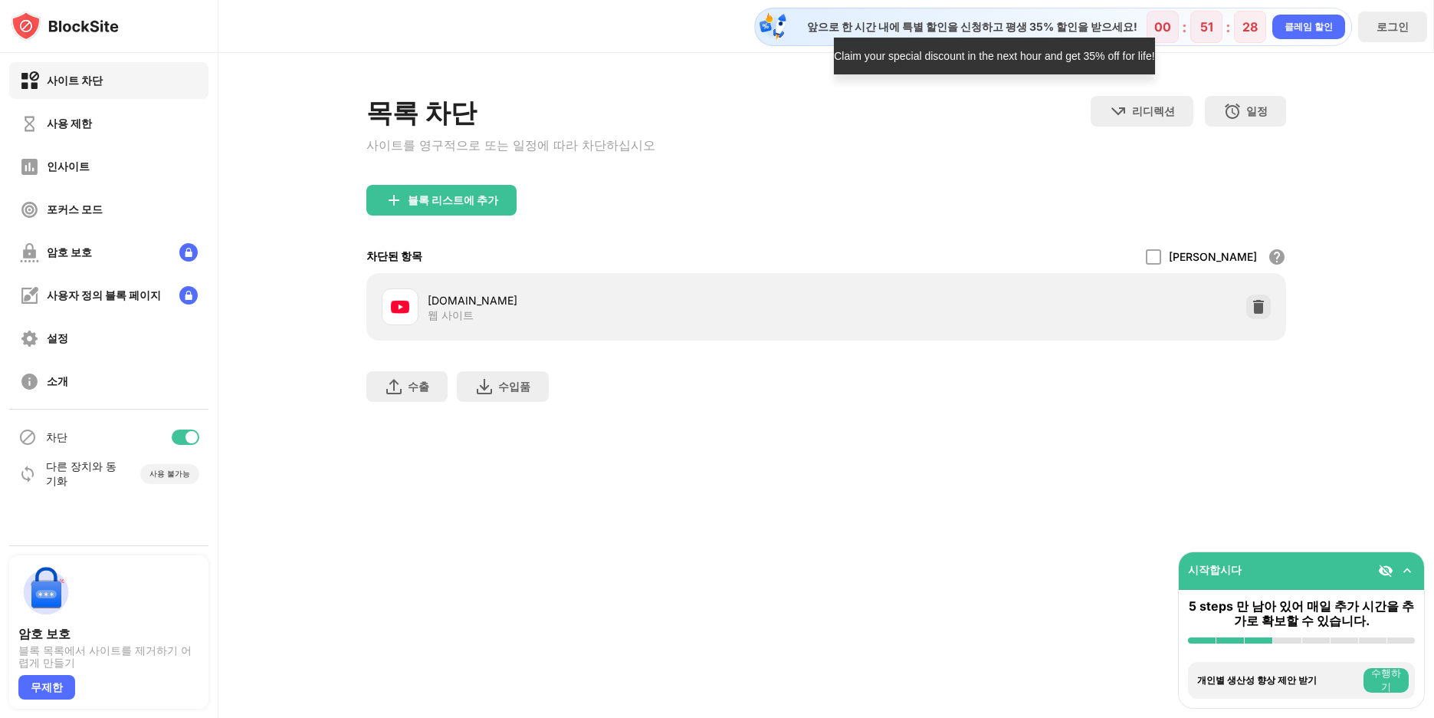
click at [918, 18] on div "앞으로 한 시간 내에 특별 할인을 신청하고 평생 35% 할인을 받으세요! 00 : 51 : 28 클레임 할인" at bounding box center [1053, 27] width 598 height 38
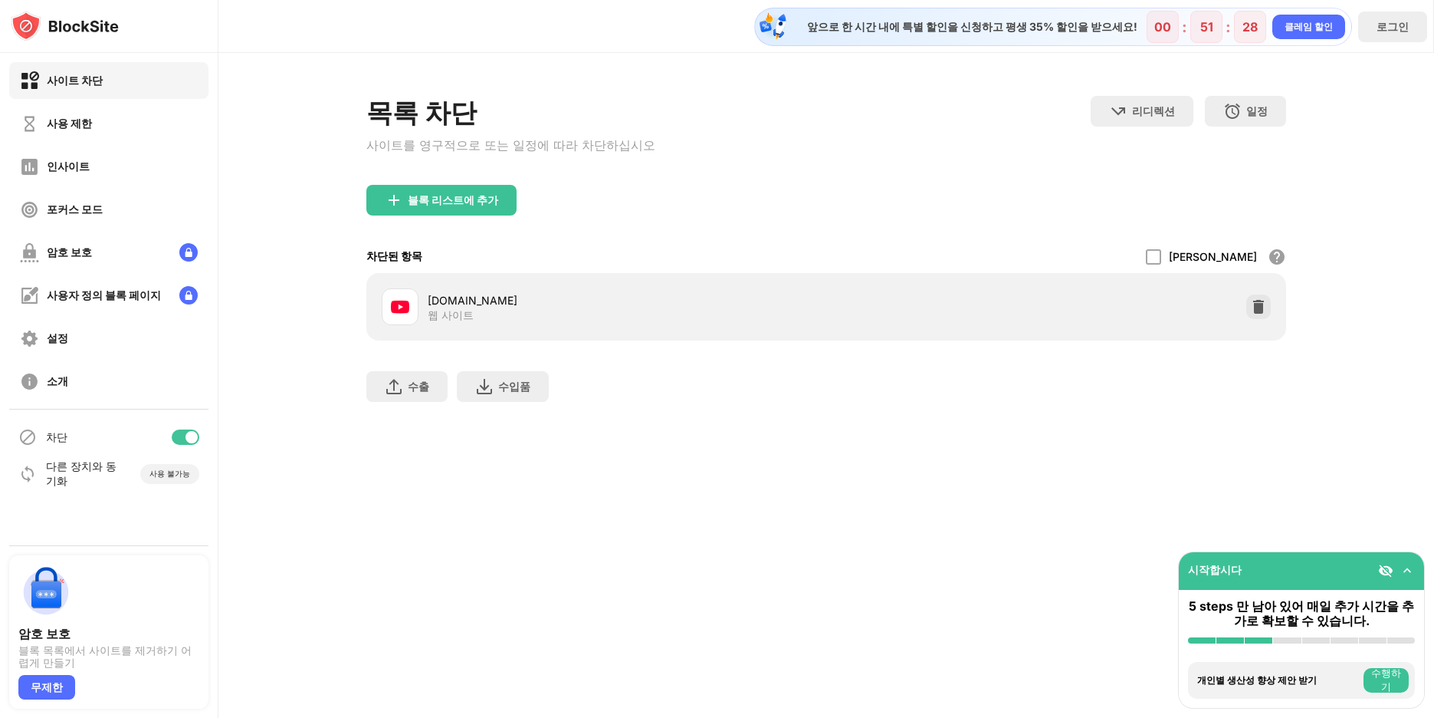
click at [789, 25] on img at bounding box center [773, 27] width 31 height 31
drag, startPoint x: 130, startPoint y: 24, endPoint x: 49, endPoint y: 32, distance: 80.9
click at [49, 32] on div at bounding box center [109, 26] width 218 height 53
